Goal: Task Accomplishment & Management: Complete application form

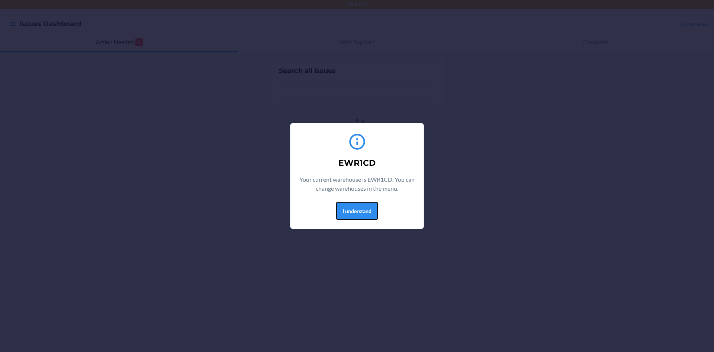
click at [374, 213] on button "I understand" at bounding box center [357, 211] width 42 height 18
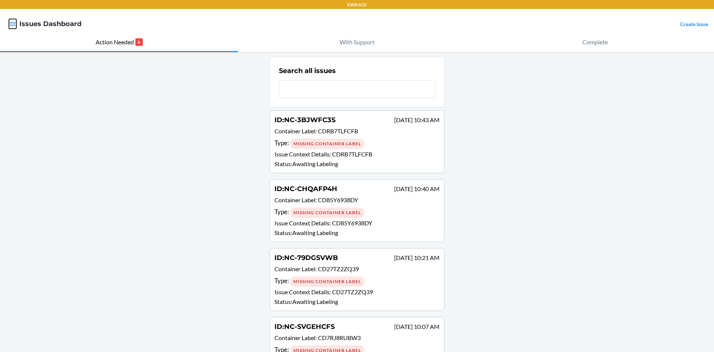
click at [15, 26] on icon "button" at bounding box center [12, 23] width 7 height 7
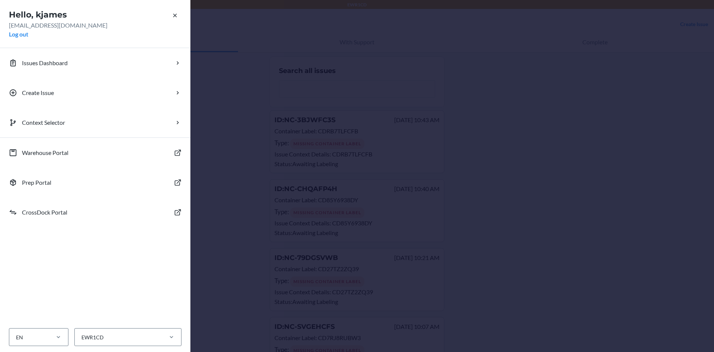
click at [253, 19] on div "Hello, kjames [EMAIL_ADDRESS][DOMAIN_NAME] Log out Issues Dashboard Create Issu…" at bounding box center [357, 176] width 714 height 352
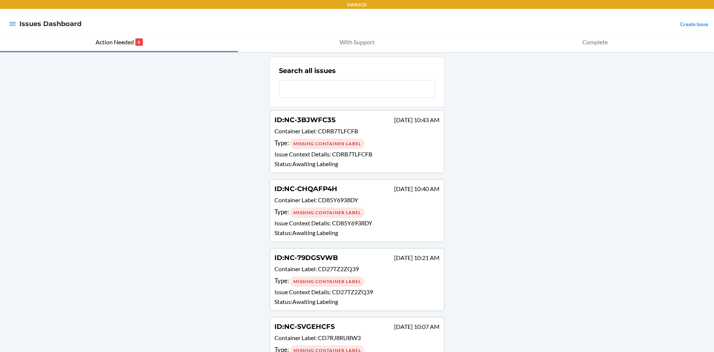
click at [337, 145] on div "Missing Container Label" at bounding box center [327, 143] width 74 height 10
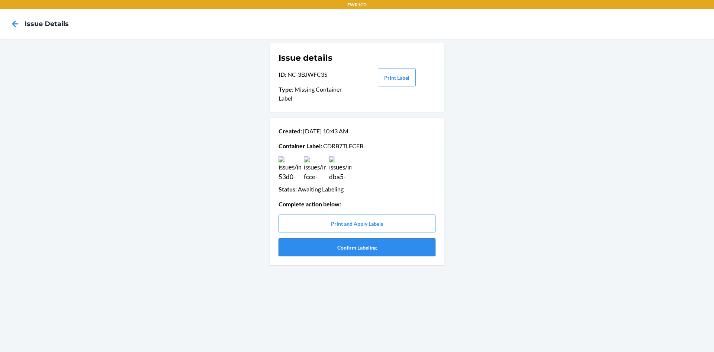
click at [357, 249] on button "Confirm Labeling" at bounding box center [357, 247] width 157 height 18
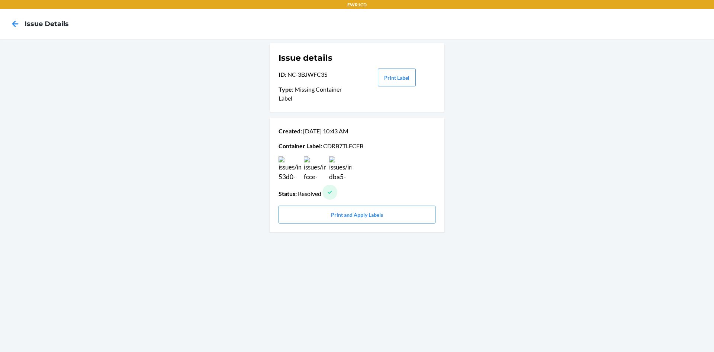
click at [16, 30] on div at bounding box center [15, 24] width 19 height 19
click at [15, 25] on icon at bounding box center [15, 23] width 13 height 13
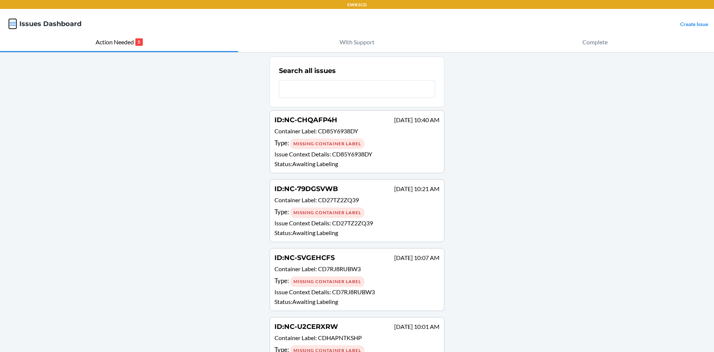
click at [13, 24] on icon "button" at bounding box center [13, 24] width 6 height 4
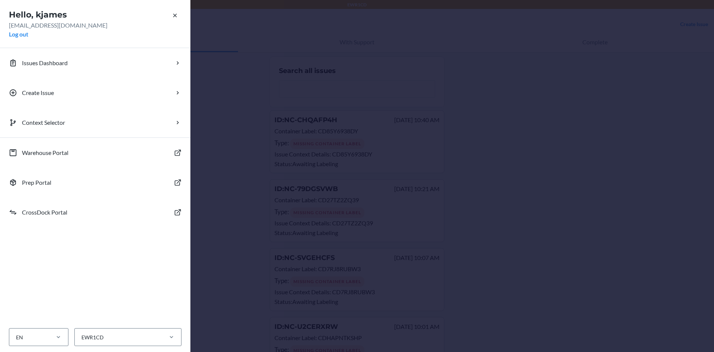
click at [377, 143] on div "Hello, kjames [EMAIL_ADDRESS][DOMAIN_NAME] Log out Issues Dashboard Create Issu…" at bounding box center [357, 176] width 714 height 352
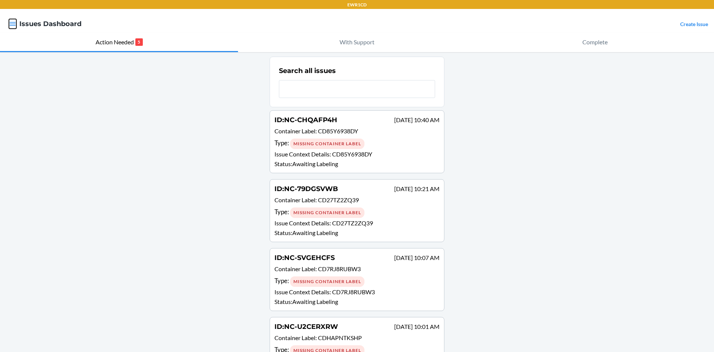
click at [14, 27] on icon "button" at bounding box center [12, 23] width 7 height 7
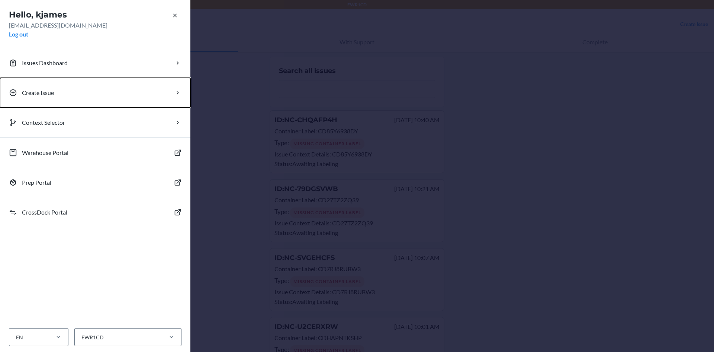
click at [56, 100] on button "Create Issue" at bounding box center [95, 93] width 191 height 30
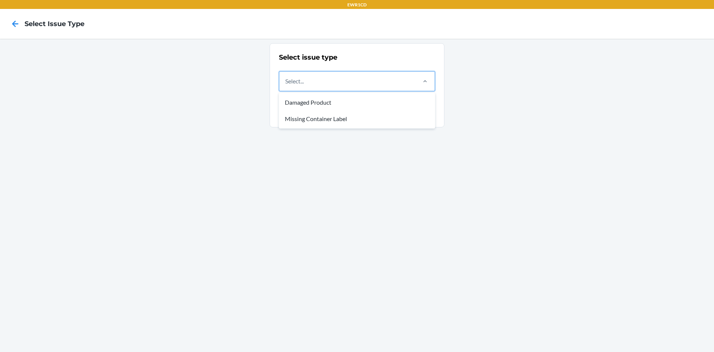
click at [400, 82] on div "Select..." at bounding box center [347, 80] width 136 height 19
click at [286, 82] on input "option Damaged Product focused, 1 of 2. 2 results available. Use Up and Down to…" at bounding box center [285, 81] width 1 height 9
click at [362, 118] on div "Missing Container Label" at bounding box center [357, 119] width 153 height 16
click at [286, 86] on input "option Missing Container Label focused, 2 of 2. 2 results available. Use Up and…" at bounding box center [285, 81] width 1 height 9
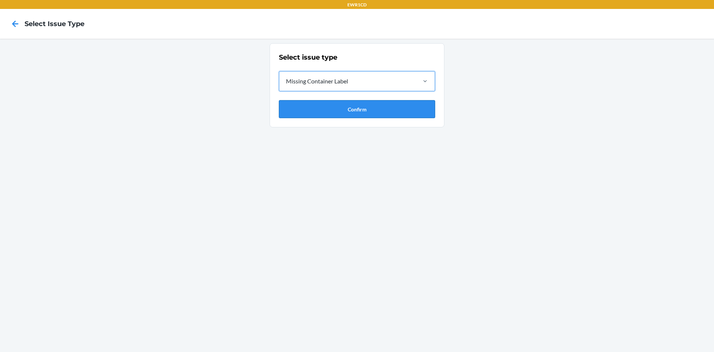
click at [399, 105] on button "Confirm" at bounding box center [357, 109] width 156 height 18
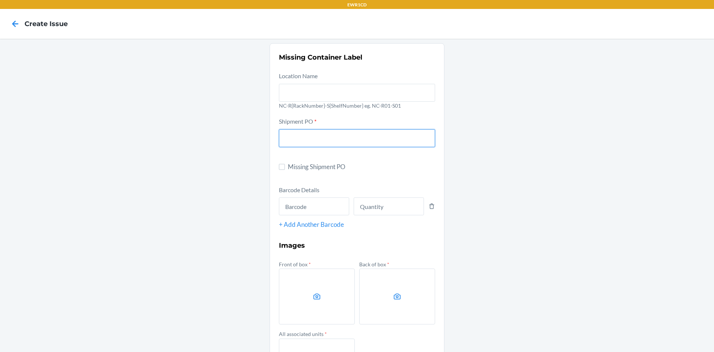
click at [346, 141] on input "text" at bounding box center [357, 138] width 156 height 18
type input "9655624"
click at [306, 211] on input "text" at bounding box center [314, 206] width 70 height 18
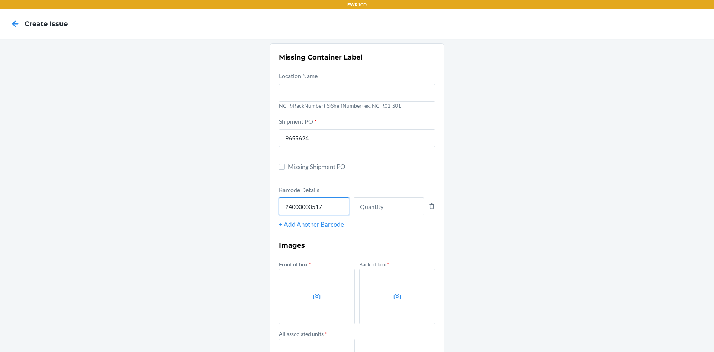
type input "240000005172"
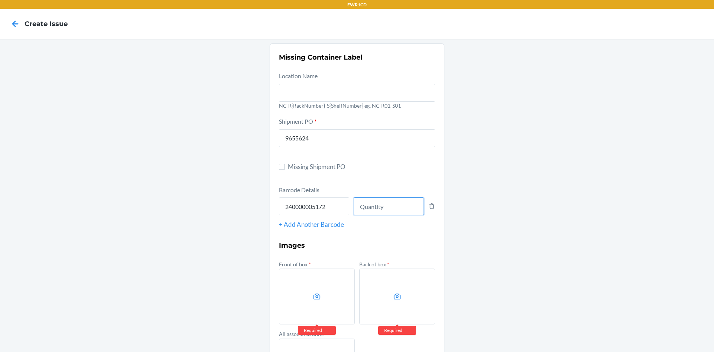
click at [386, 207] on input "number" at bounding box center [389, 206] width 70 height 18
type input "2240"
click at [295, 288] on label at bounding box center [317, 296] width 76 height 56
click at [0, 0] on input "file" at bounding box center [0, 0] width 0 height 0
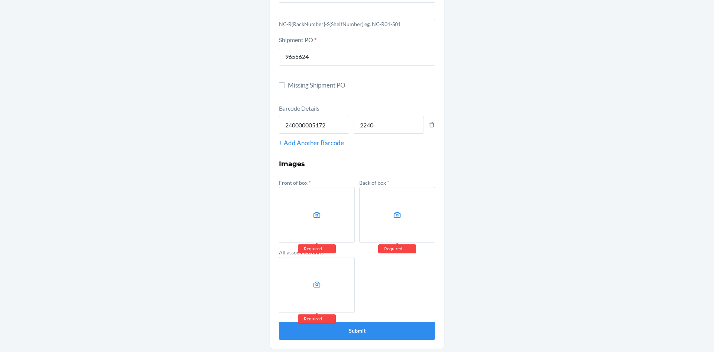
scroll to position [83, 0]
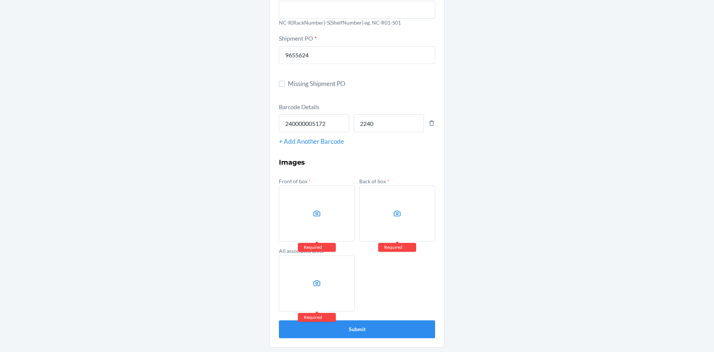
click at [320, 209] on label at bounding box center [317, 213] width 76 height 56
click at [0, 0] on input "file" at bounding box center [0, 0] width 0 height 0
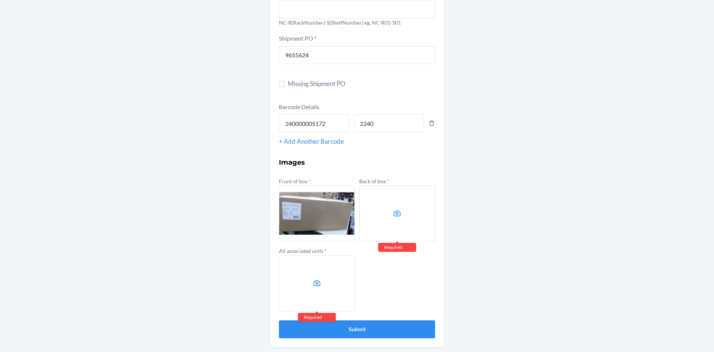
click at [388, 200] on label at bounding box center [397, 213] width 76 height 56
click at [0, 0] on input "file" at bounding box center [0, 0] width 0 height 0
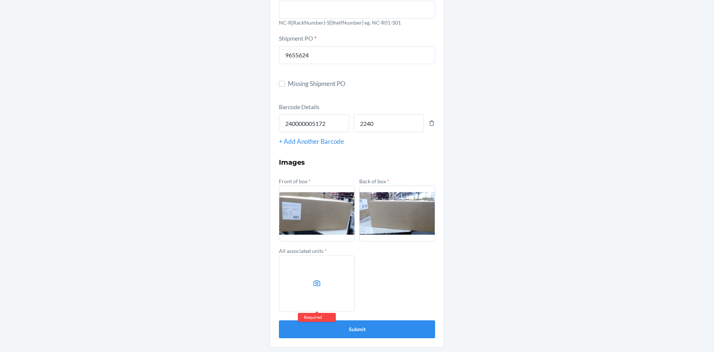
click at [324, 275] on label at bounding box center [317, 283] width 76 height 56
click at [0, 0] on input "file" at bounding box center [0, 0] width 0 height 0
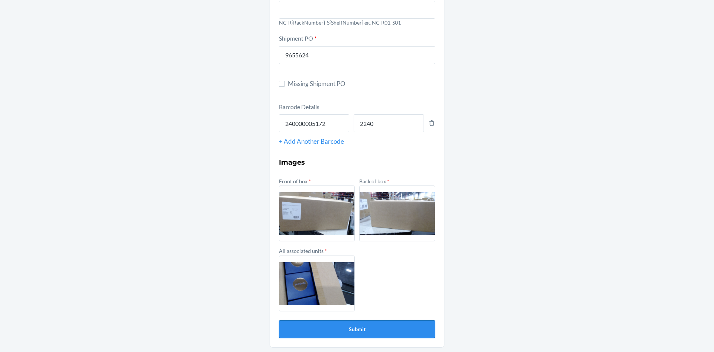
click at [326, 323] on button "Submit" at bounding box center [357, 329] width 156 height 18
drag, startPoint x: 327, startPoint y: 124, endPoint x: 262, endPoint y: 121, distance: 64.8
click at [262, 121] on div "Missing Container Label Location Name NC-R{RackNumber}-S{ShelfNumber} eg. NC-R0…" at bounding box center [357, 154] width 714 height 396
type input "4779038281540"
click at [279, 320] on button "Submit" at bounding box center [357, 329] width 156 height 18
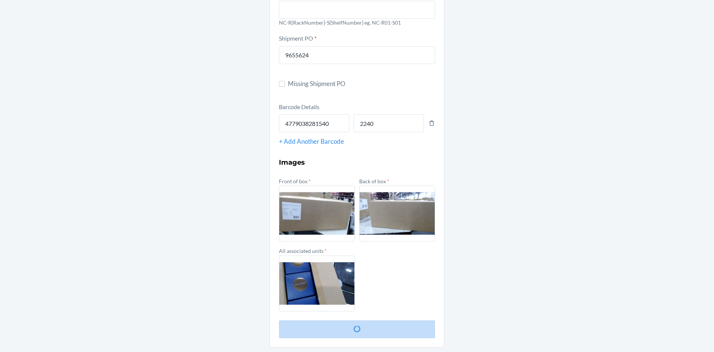
scroll to position [0, 0]
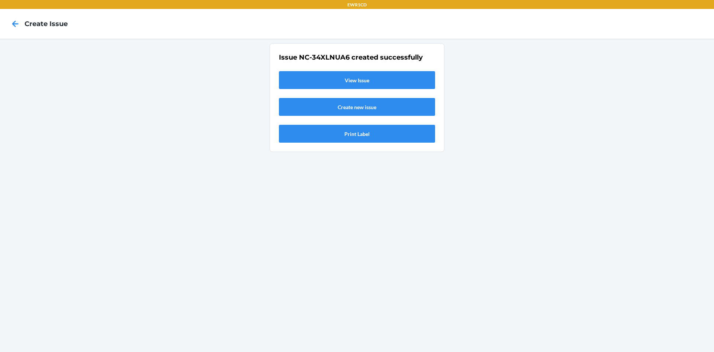
click at [301, 83] on link "View Issue" at bounding box center [357, 80] width 156 height 18
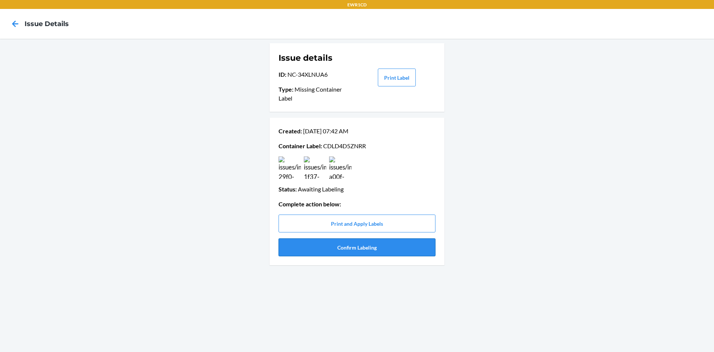
click at [358, 246] on button "Confirm Labeling" at bounding box center [357, 247] width 157 height 18
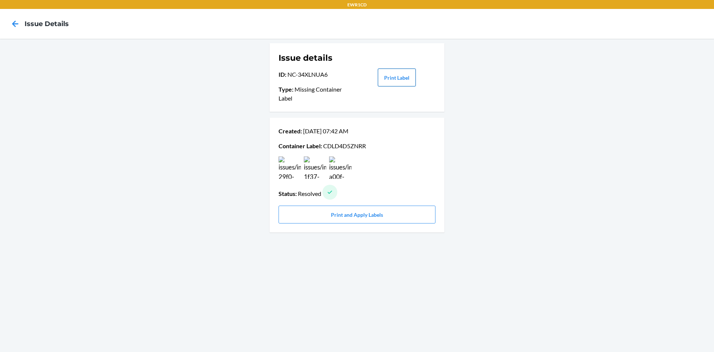
click at [401, 80] on button "Print Label" at bounding box center [397, 77] width 38 height 18
